Goal: Check status: Check status

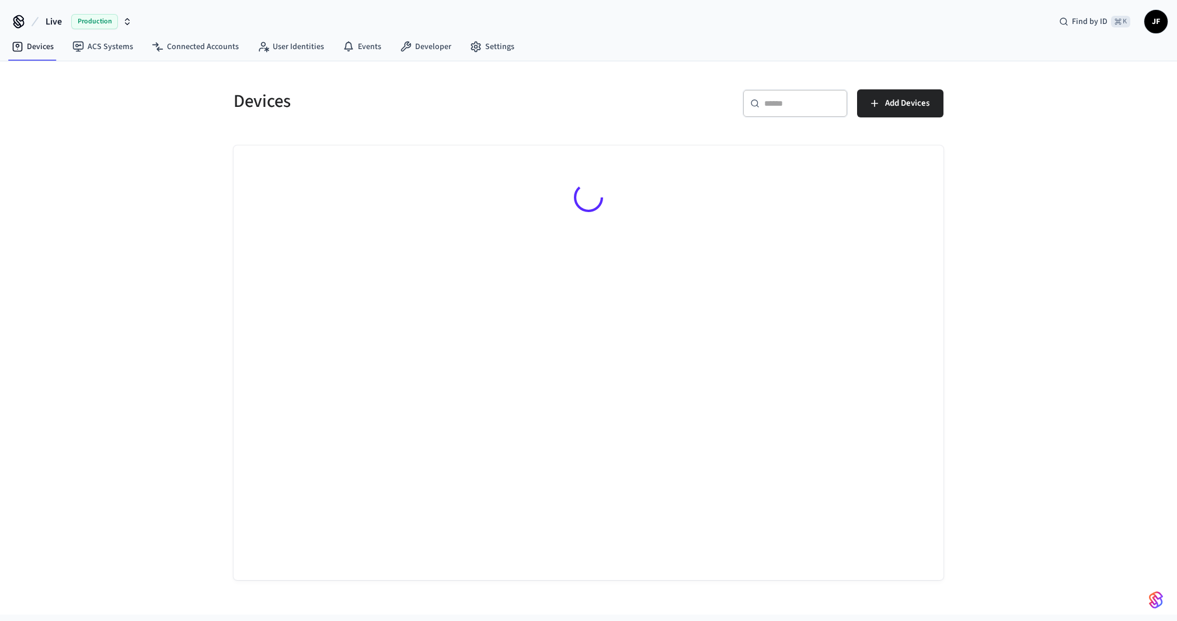
click at [38, 19] on icon at bounding box center [35, 22] width 14 height 14
click at [43, 19] on button "Live Production" at bounding box center [88, 21] width 93 height 25
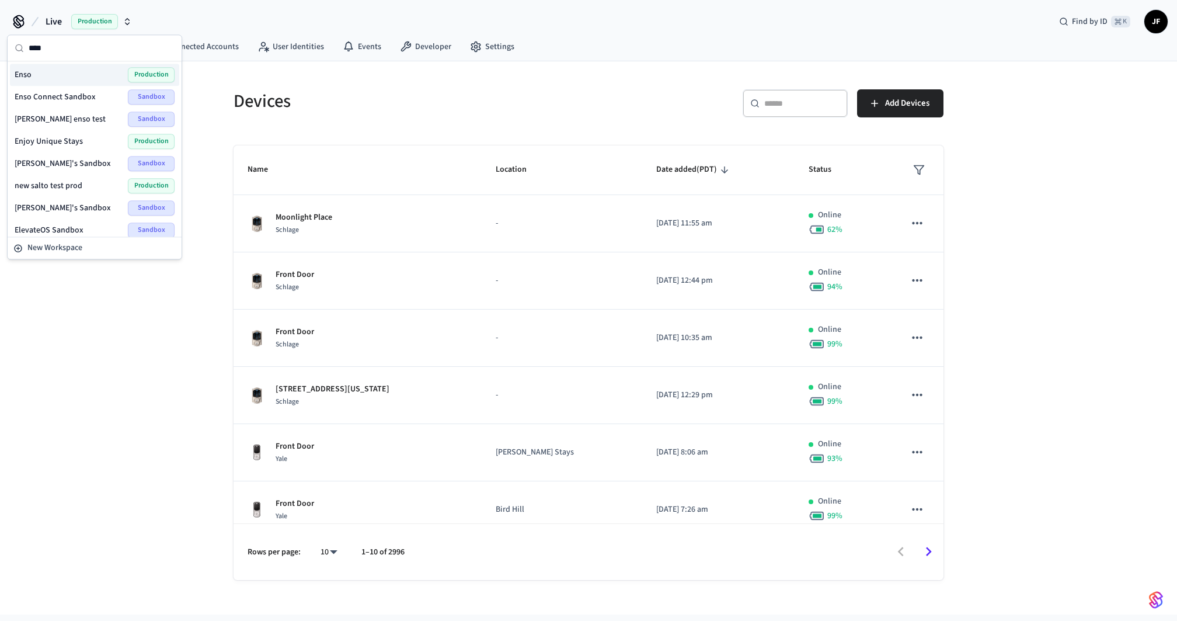
type input "****"
click at [39, 75] on div "Enso Production" at bounding box center [95, 74] width 160 height 15
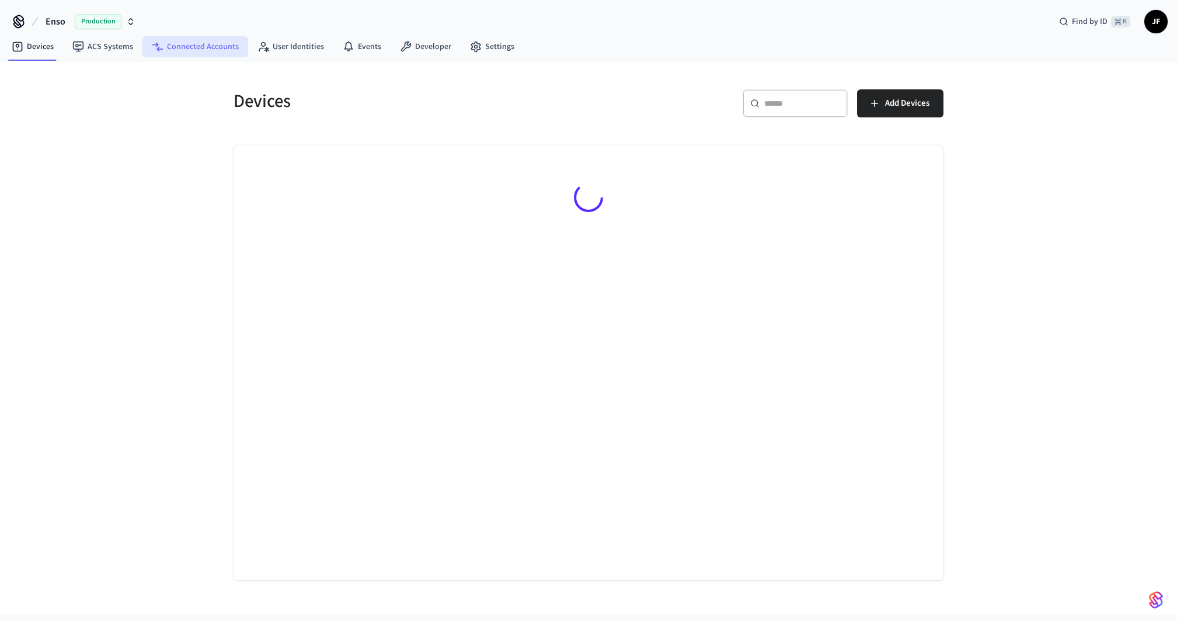
click at [152, 49] on icon at bounding box center [158, 47] width 12 height 12
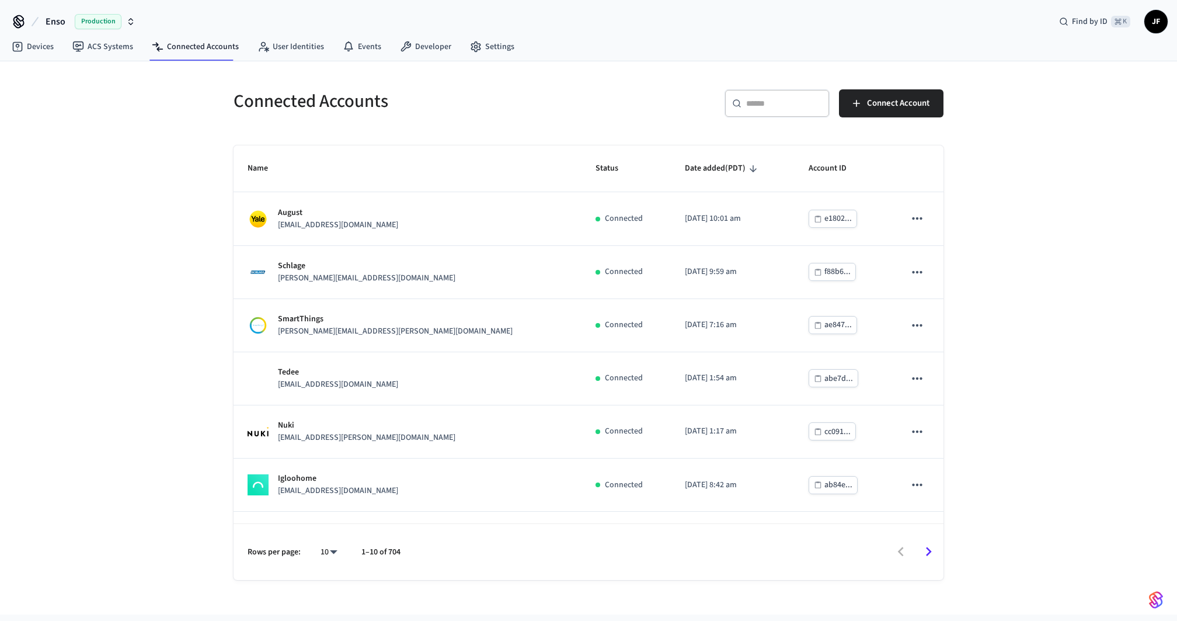
click at [754, 94] on div "​ ​" at bounding box center [777, 103] width 105 height 28
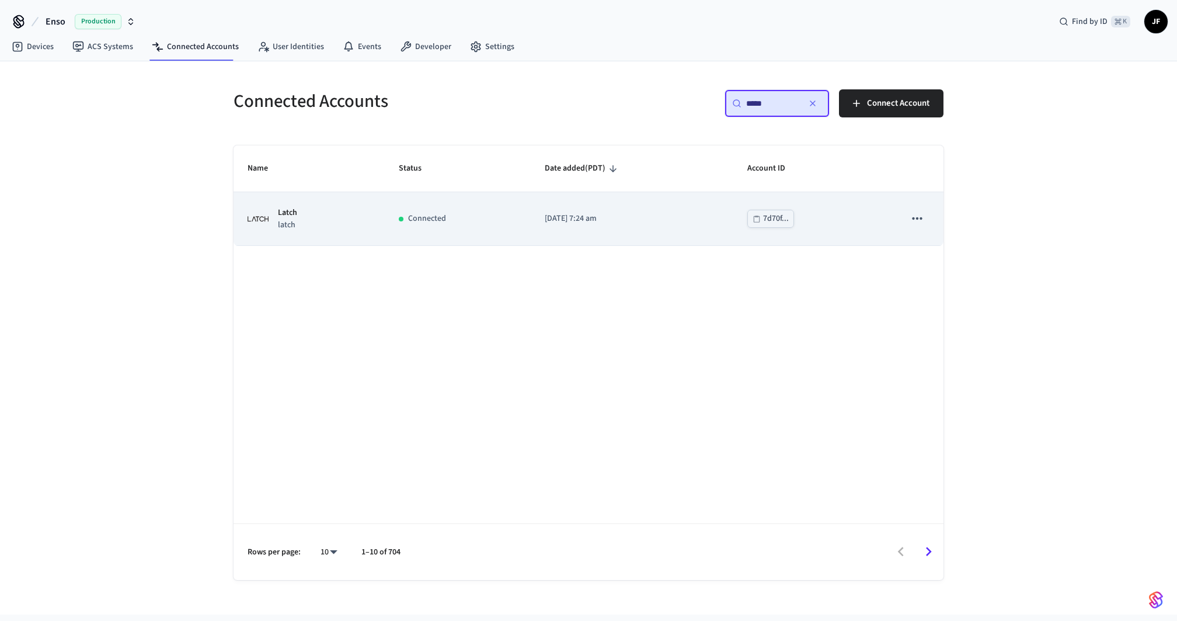
type input "*****"
click at [422, 207] on td "Connected" at bounding box center [458, 218] width 147 height 53
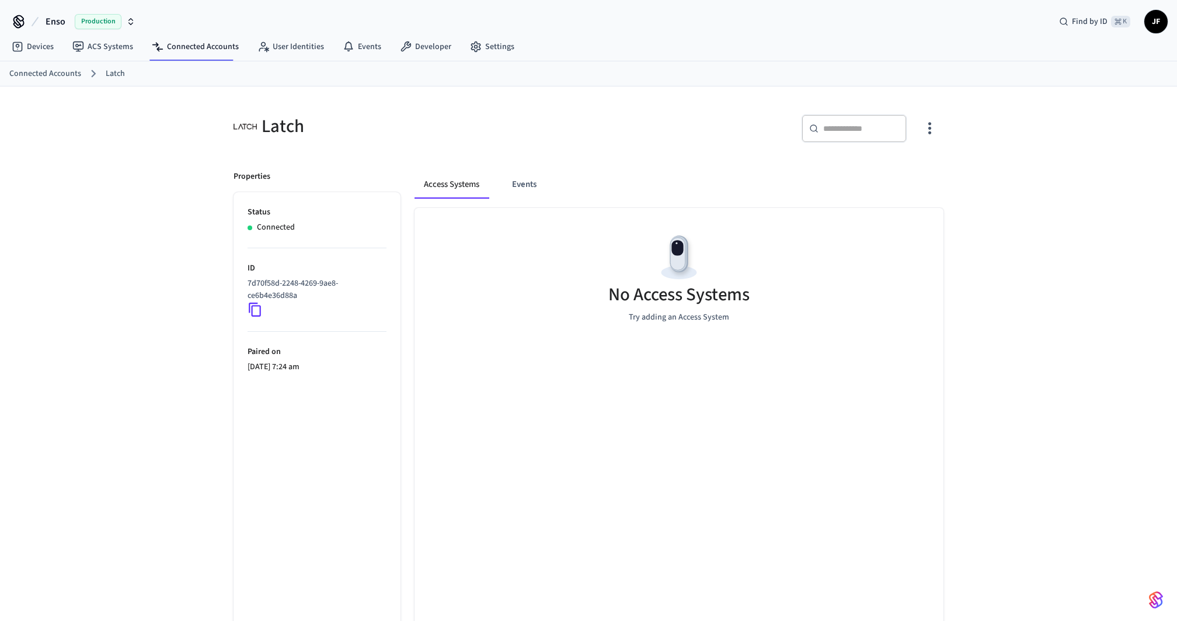
click at [538, 114] on div "Latch" at bounding box center [408, 126] width 348 height 24
click at [537, 168] on div "Access Systems Events No Access Systems Try adding an Access System" at bounding box center [672, 399] width 543 height 486
click at [537, 187] on button "Events" at bounding box center [524, 185] width 43 height 28
click at [915, 202] on div "Access Systems Events" at bounding box center [679, 189] width 529 height 37
